Goal: Information Seeking & Learning: Learn about a topic

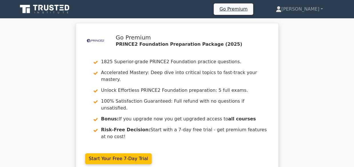
click at [55, 10] on icon at bounding box center [45, 9] width 55 height 11
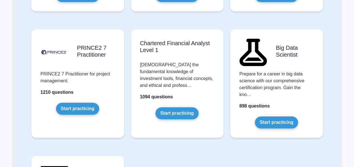
scroll to position [1210, 0]
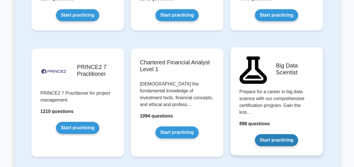
click at [286, 134] on link "Start practicing" at bounding box center [276, 140] width 43 height 12
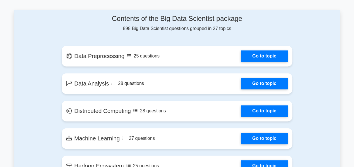
scroll to position [364, 0]
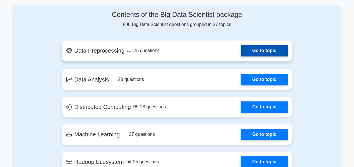
click at [280, 45] on link "Go to topic" at bounding box center [264, 50] width 47 height 11
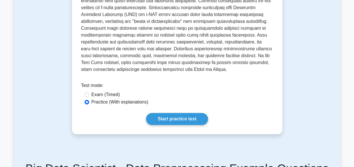
scroll to position [219, 0]
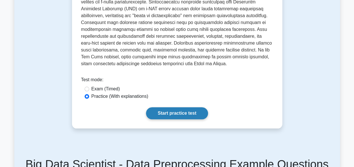
click at [185, 111] on link "Start practice test" at bounding box center [177, 113] width 62 height 12
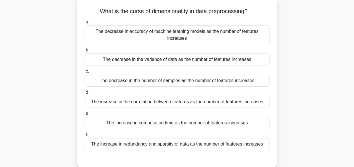
scroll to position [36, 0]
